Goal: Transaction & Acquisition: Book appointment/travel/reservation

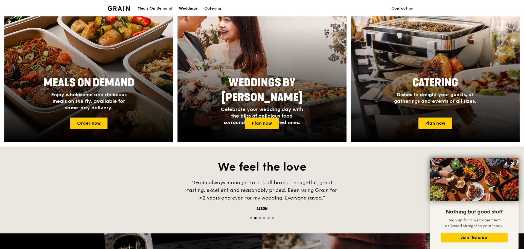
scroll to position [219, 0]
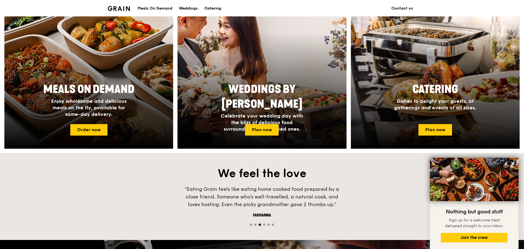
click at [219, 7] on div "Catering" at bounding box center [212, 8] width 17 height 16
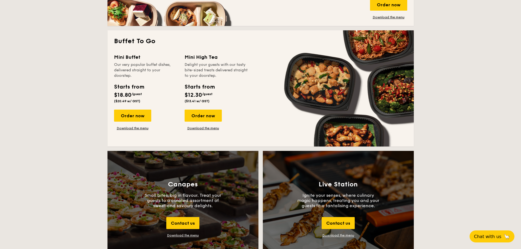
scroll to position [465, 0]
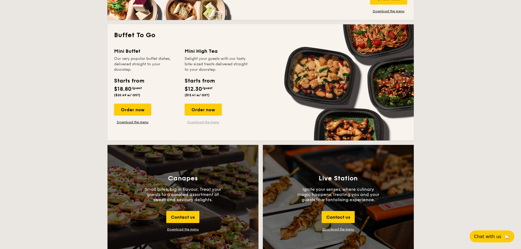
click at [202, 120] on link "Download the menu" at bounding box center [203, 122] width 37 height 4
click at [202, 105] on div "Order now" at bounding box center [203, 110] width 37 height 12
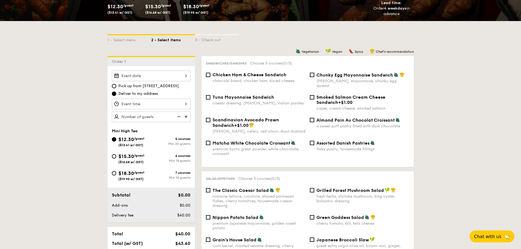
scroll to position [109, 0]
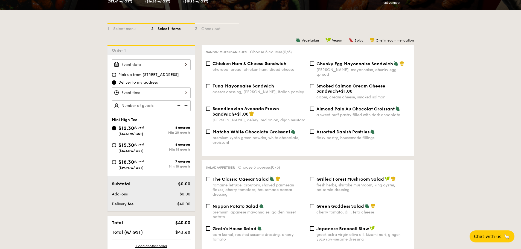
click at [128, 64] on div at bounding box center [151, 64] width 79 height 11
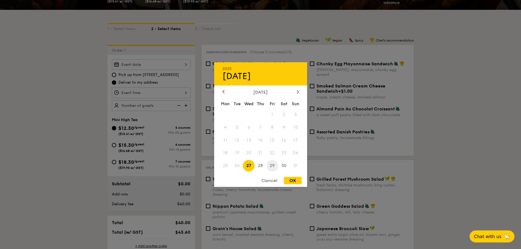
click at [272, 165] on span "29" at bounding box center [272, 166] width 12 height 12
click at [290, 180] on div "OK" at bounding box center [293, 180] width 18 height 7
type input "[DATE]"
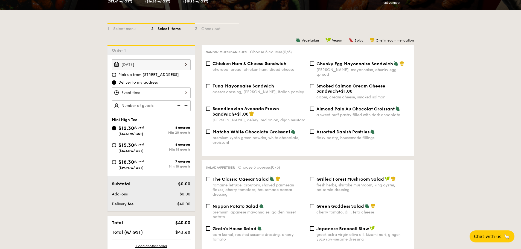
click at [137, 93] on div at bounding box center [151, 93] width 79 height 11
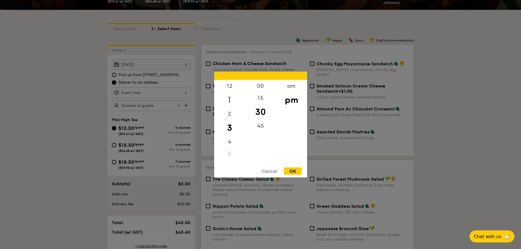
click at [228, 96] on div "1" at bounding box center [229, 100] width 31 height 16
click at [258, 87] on div "00" at bounding box center [260, 88] width 31 height 16
click at [231, 86] on div "12" at bounding box center [229, 88] width 31 height 16
click at [260, 134] on div "45" at bounding box center [260, 128] width 31 height 16
click at [296, 173] on div "OK" at bounding box center [293, 170] width 18 height 7
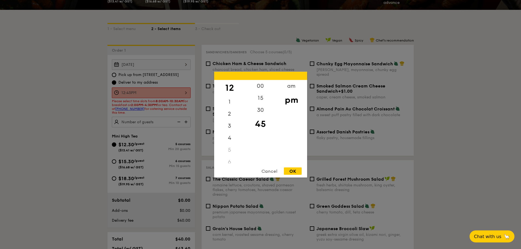
click at [137, 92] on div "12:45PM 12 1 2 3 4 5 6 7 8 9 10 11 00 15 30 45 am pm Cancel OK" at bounding box center [151, 93] width 79 height 11
click at [229, 102] on div "1" at bounding box center [229, 104] width 31 height 16
click at [262, 87] on div "00" at bounding box center [260, 88] width 31 height 16
click at [296, 170] on div "OK" at bounding box center [293, 170] width 18 height 7
type input "1:00PM"
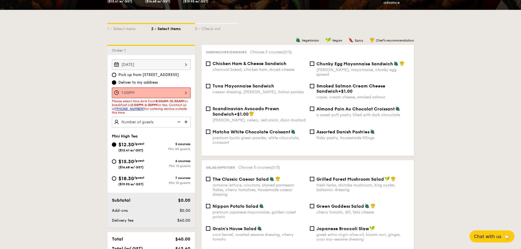
click at [189, 122] on img at bounding box center [186, 122] width 8 height 10
click at [185, 122] on img at bounding box center [186, 122] width 8 height 10
type input "30 guests"
click at [129, 148] on div "$12.30 /guest ($13.41 w/ GST)" at bounding box center [131, 146] width 26 height 11
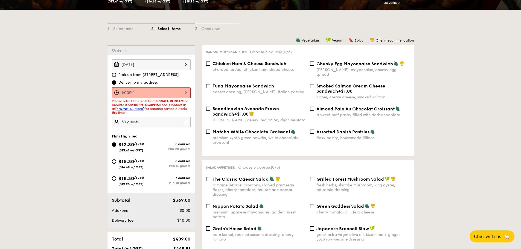
click at [116, 147] on input "$12.30 /guest ($13.41 w/ GST) 5 courses Min 20 guests" at bounding box center [114, 144] width 4 height 4
click at [340, 129] on span "Assorted Danish Pastries" at bounding box center [342, 131] width 53 height 5
click at [314, 130] on input "Assorted Danish Pastries flaky pastry, housemade fillings" at bounding box center [312, 132] width 4 height 4
checkbox input "true"
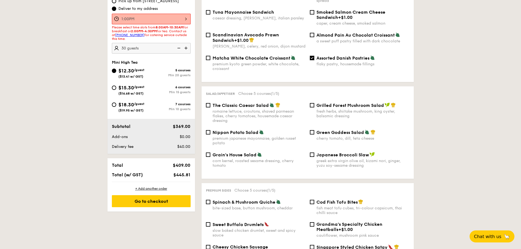
scroll to position [219, 0]
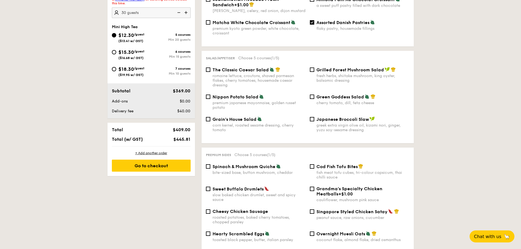
click at [236, 94] on span "Nippon Potato Salad" at bounding box center [235, 96] width 46 height 5
click at [210, 95] on input "Nippon Potato Salad premium japanese mayonnaise, golden russet potato" at bounding box center [208, 97] width 4 height 4
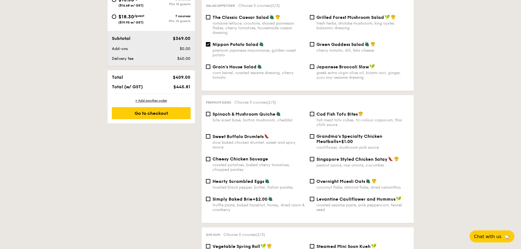
scroll to position [273, 0]
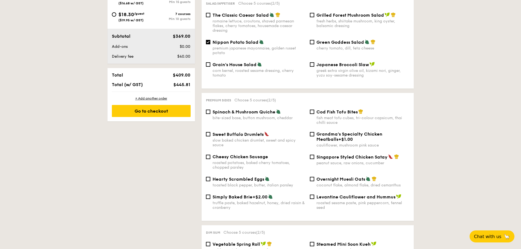
click at [241, 40] on span "Nippon Potato Salad" at bounding box center [235, 42] width 46 height 5
click at [210, 40] on input "Nippon Potato Salad premium japanese mayonnaise, golden russet potato" at bounding box center [208, 42] width 4 height 4
checkbox input "false"
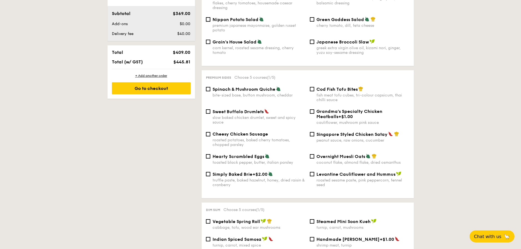
scroll to position [301, 0]
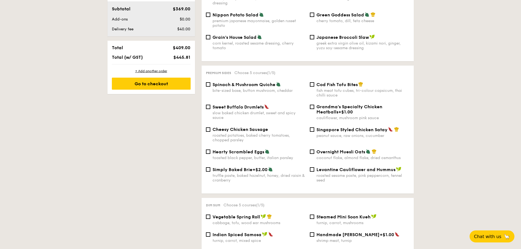
click at [329, 82] on span "Cod Fish Tofu Bites" at bounding box center [336, 84] width 41 height 5
click at [314, 82] on input "Cod Fish Tofu Bites fish meat tofu cubes, tri-colour capsicum, thai chilli sauce" at bounding box center [312, 84] width 4 height 4
checkbox input "true"
click at [247, 82] on span "Spinach & Mushroom Quiche" at bounding box center [243, 84] width 63 height 5
click at [210, 82] on input "Spinach & Mushroom Quiche bite-sized base, button mushroom, cheddar" at bounding box center [208, 84] width 4 height 4
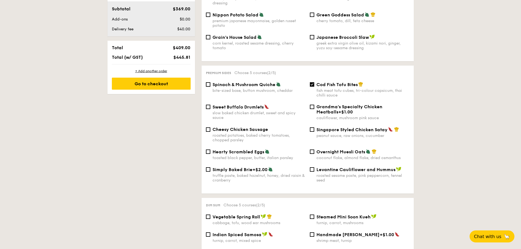
checkbox input "true"
click at [322, 82] on span "Cod Fish Tofu Bites" at bounding box center [336, 84] width 41 height 5
click at [314, 82] on input "Cod Fish Tofu Bites fish meat tofu cubes, tri-colour capsicum, thai chilli sauce" at bounding box center [312, 84] width 4 height 4
click at [322, 82] on span "Cod Fish Tofu Bites" at bounding box center [336, 84] width 41 height 5
click at [314, 82] on input "Cod Fish Tofu Bites fish meat tofu cubes, tri-colour capsicum, thai chilli sauce" at bounding box center [312, 84] width 4 height 4
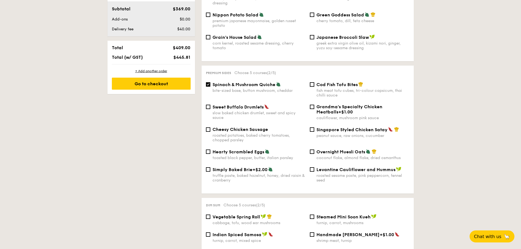
checkbox input "true"
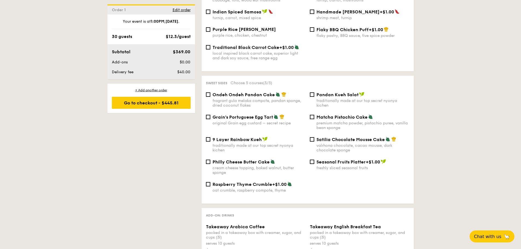
scroll to position [520, 0]
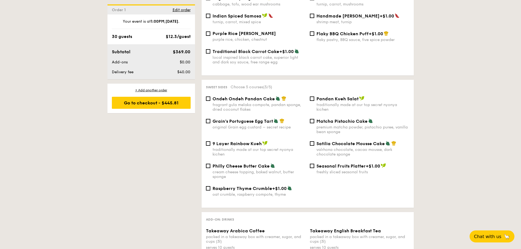
click at [256, 103] on div "fragrant gula melaka compote, pandan sponge, dried coconut flakes" at bounding box center [258, 107] width 93 height 9
click at [210, 98] on input "Ondeh Ondeh Pandan Cake fragrant [PERSON_NAME] melaka compote, pandan sponge, d…" at bounding box center [208, 99] width 4 height 4
checkbox input "true"
click at [342, 141] on span "Satilia Chocolate Mousse Cake" at bounding box center [350, 143] width 68 height 5
click at [314, 141] on input "Satilia Chocolate Mousse Cake valrhona chocolate, cacao mousse, dark chocolate …" at bounding box center [312, 143] width 4 height 4
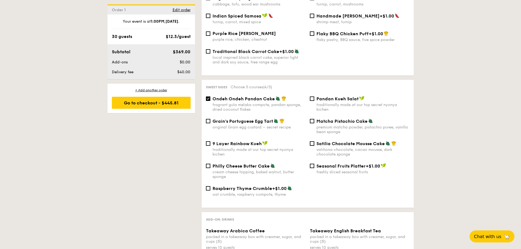
checkbox input "true"
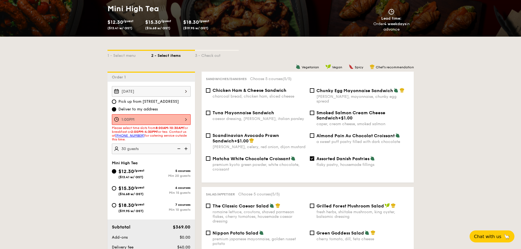
scroll to position [137, 0]
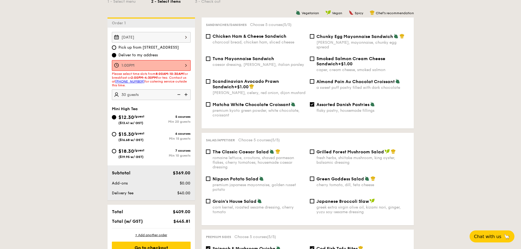
click at [179, 95] on img at bounding box center [178, 94] width 8 height 10
type input "20 guests"
click at [179, 94] on img at bounding box center [178, 94] width 8 height 10
